Goal: Transaction & Acquisition: Purchase product/service

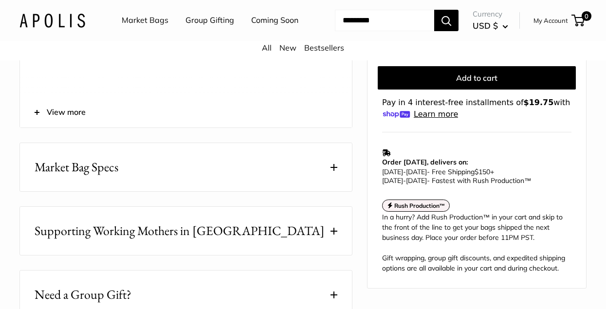
scroll to position [487, 0]
click at [124, 190] on button "Market Bag Specs" at bounding box center [186, 166] width 332 height 48
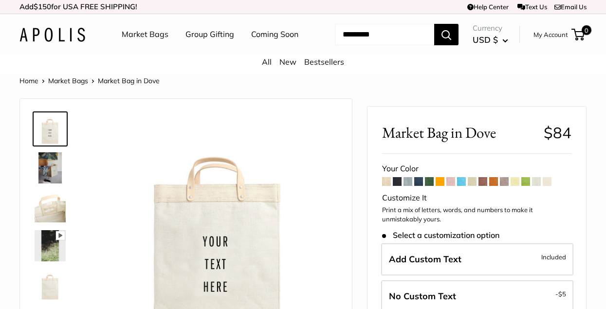
click at [388, 75] on div "All New Bestsellers" at bounding box center [303, 64] width 606 height 19
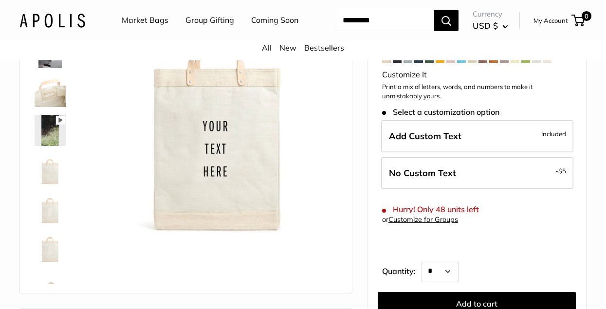
scroll to position [117, 0]
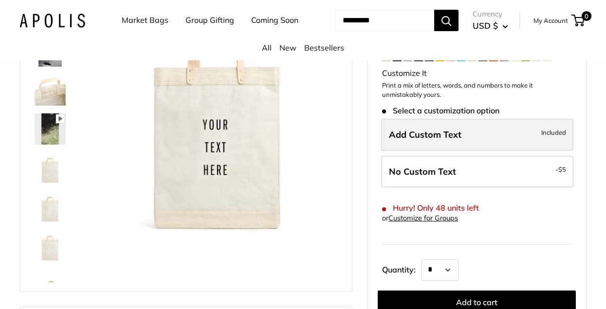
click at [418, 140] on span "Add Custom Text" at bounding box center [425, 134] width 73 height 11
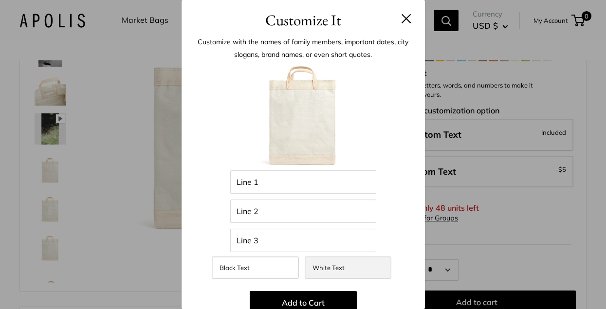
click at [363, 267] on label "White Text" at bounding box center [348, 268] width 87 height 22
click at [402, 222] on div "Enter 48 letters Line 1 Line 2 Line 3 Black Text White Text Add to Cart 💡 Top T…" at bounding box center [303, 277] width 214 height 429
click at [136, 237] on div "Customize It Customize with the names of family members, important dates, city …" at bounding box center [303, 154] width 606 height 309
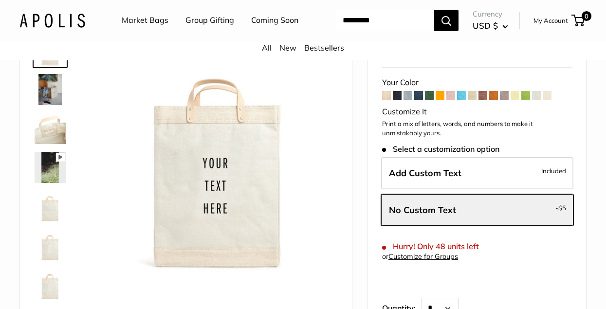
scroll to position [78, 0]
